Goal: Task Accomplishment & Management: Use online tool/utility

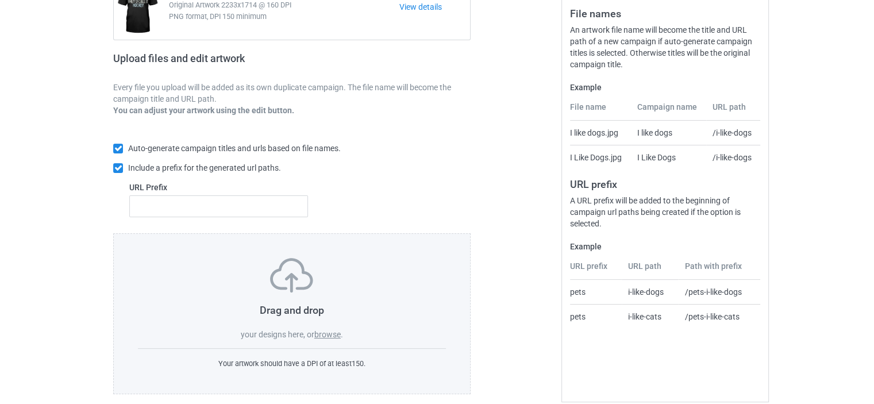
scroll to position [154, 0]
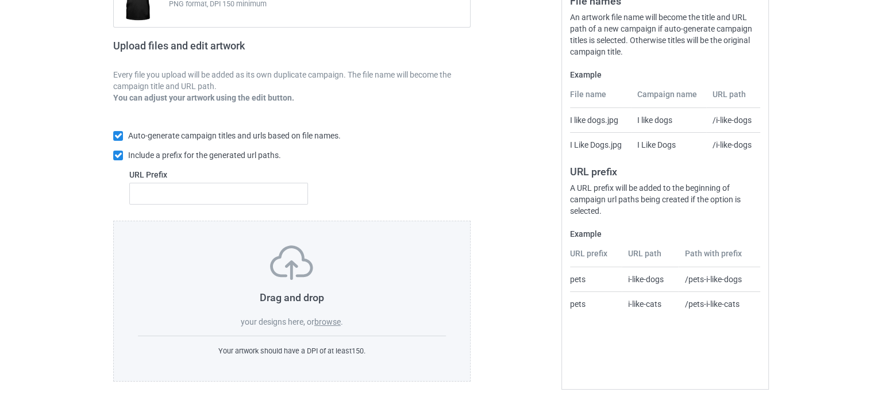
click at [320, 321] on label "browse" at bounding box center [327, 321] width 26 height 9
click at [0, 0] on input "browse" at bounding box center [0, 0] width 0 height 0
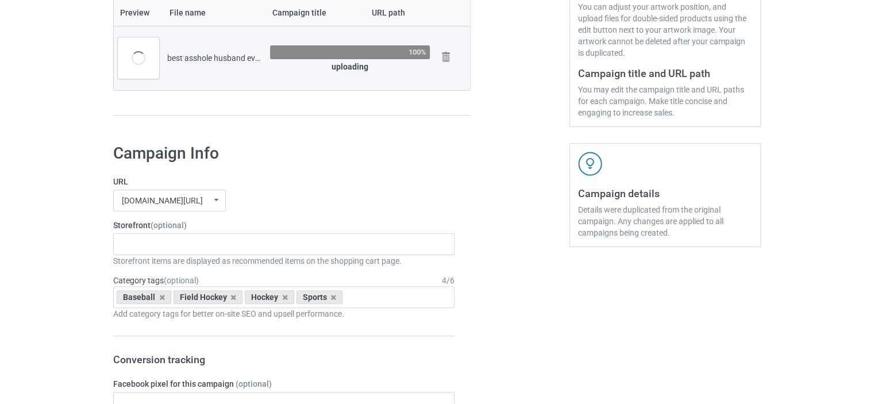
scroll to position [326, 0]
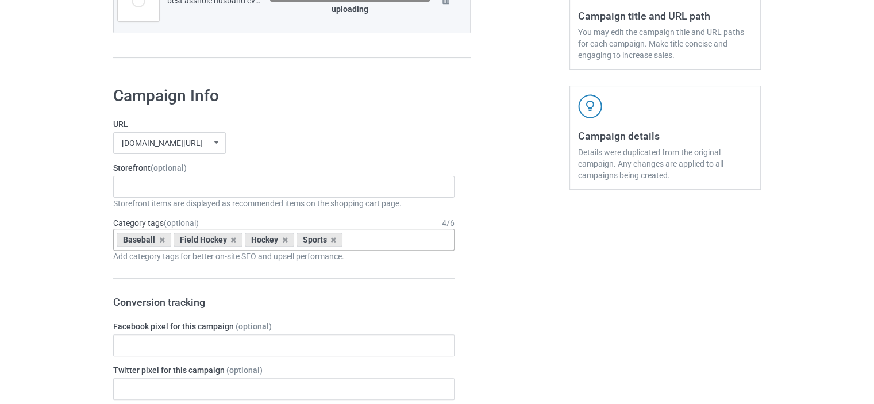
drag, startPoint x: 331, startPoint y: 238, endPoint x: 307, endPoint y: 238, distance: 24.7
click at [331, 238] on icon at bounding box center [333, 239] width 6 height 7
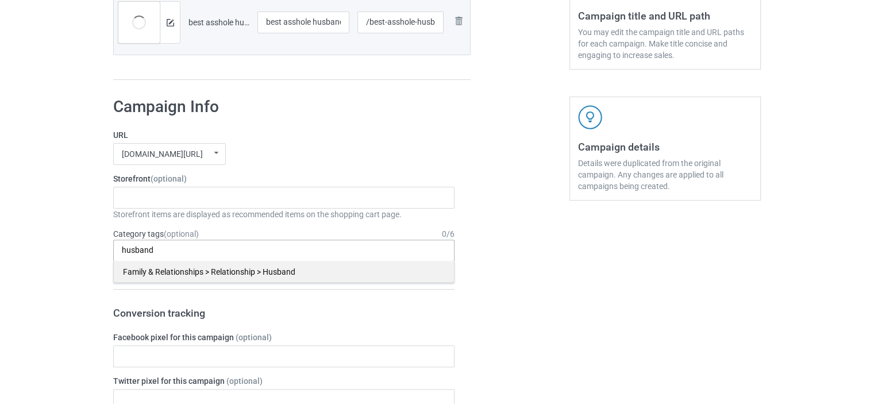
type input "husband"
click at [264, 268] on div "Family & Relationships > Relationship > Husband" at bounding box center [284, 271] width 340 height 21
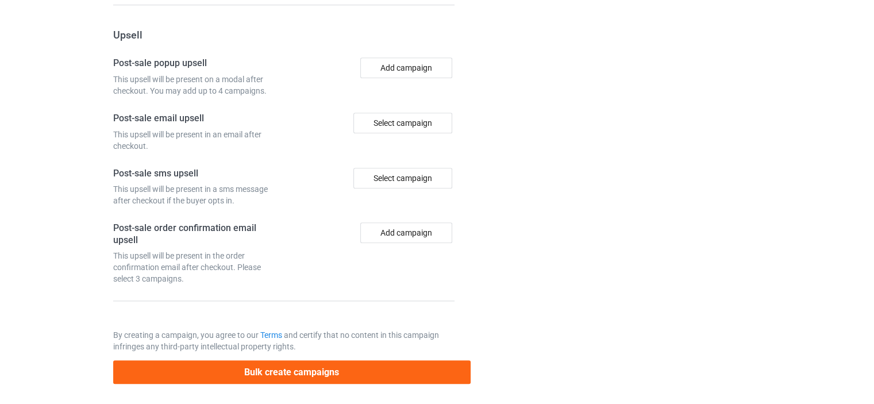
scroll to position [1077, 0]
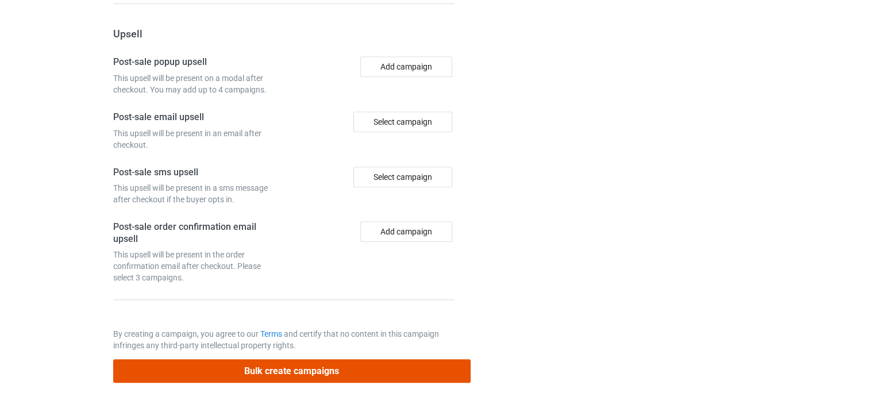
click at [292, 363] on button "Bulk create campaigns" at bounding box center [291, 371] width 357 height 24
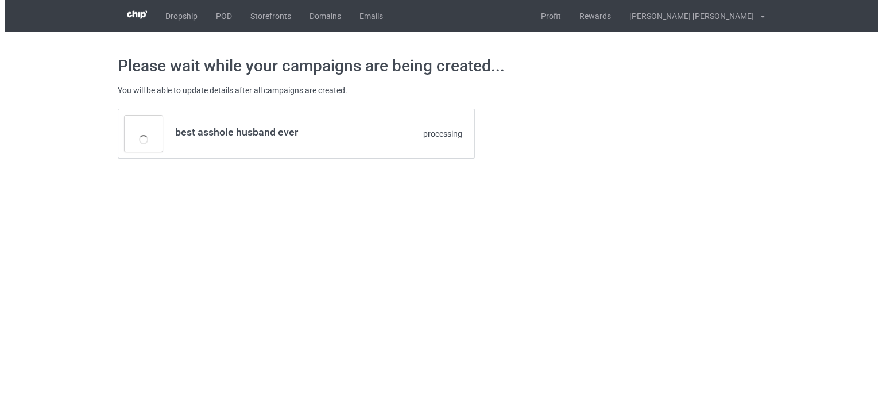
scroll to position [0, 0]
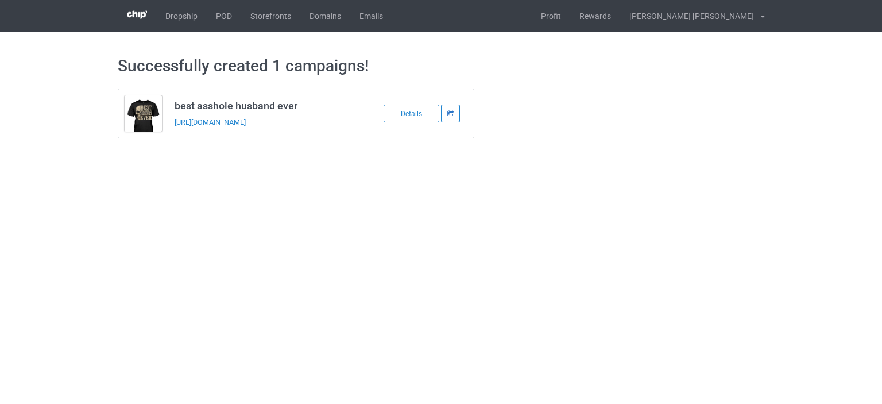
click at [451, 114] on icon at bounding box center [451, 113] width 8 height 6
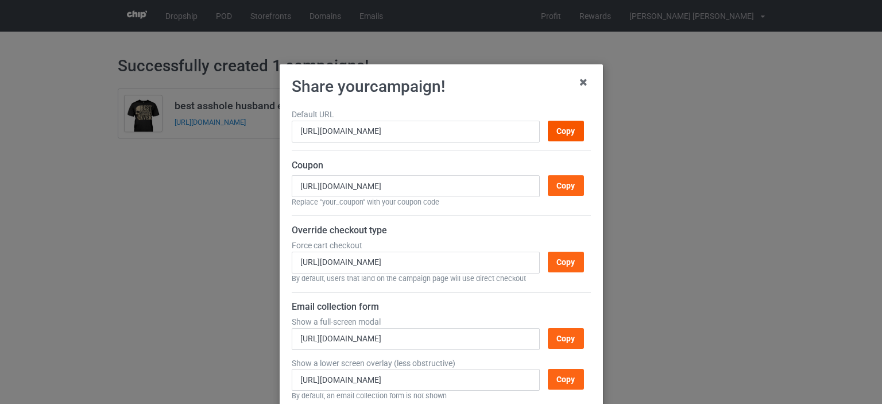
click at [559, 134] on div "Copy" at bounding box center [565, 131] width 36 height 21
